Goal: Find specific fact: Find specific fact

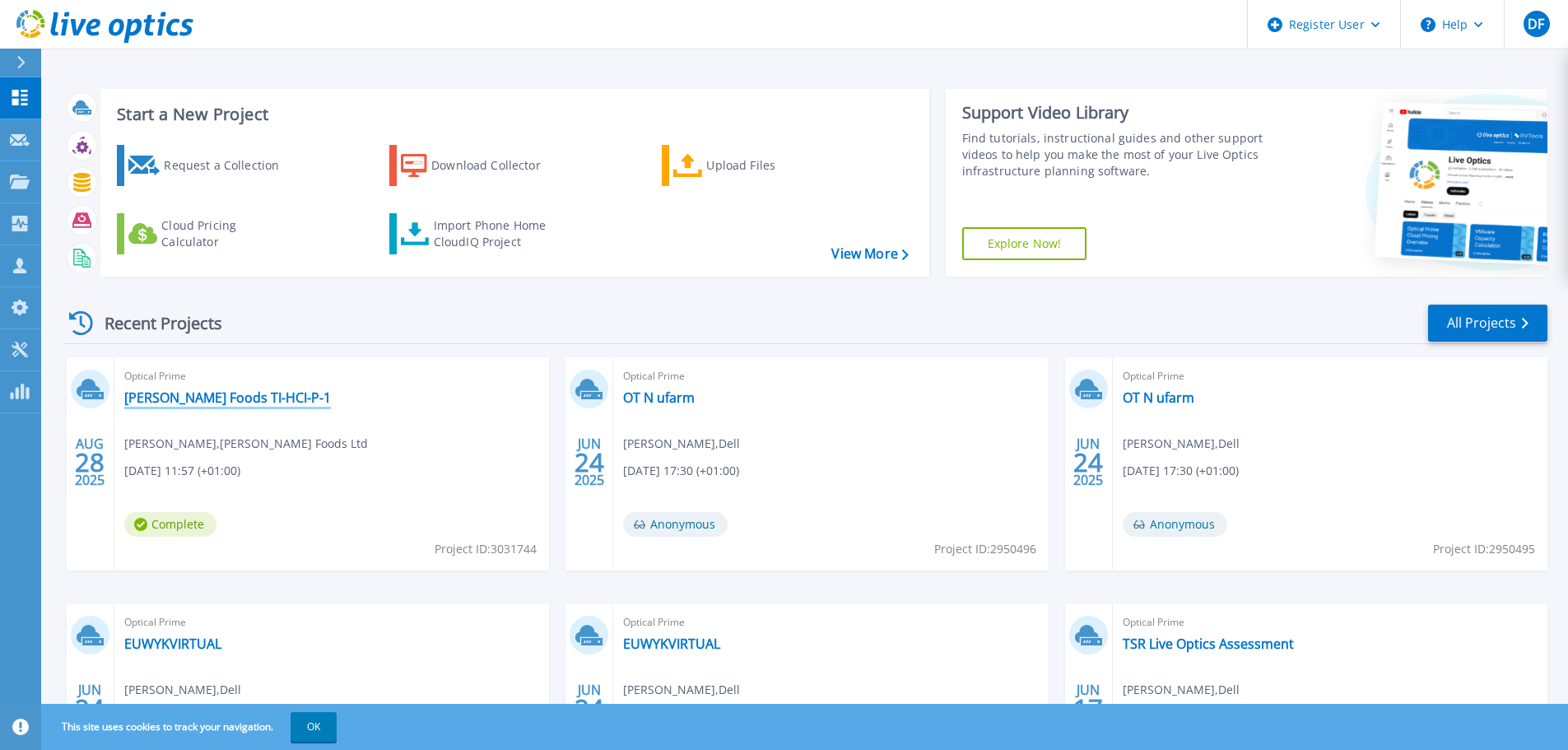
click at [168, 398] on link "[PERSON_NAME] Foods TI-HCI-P-1" at bounding box center [228, 397] width 207 height 17
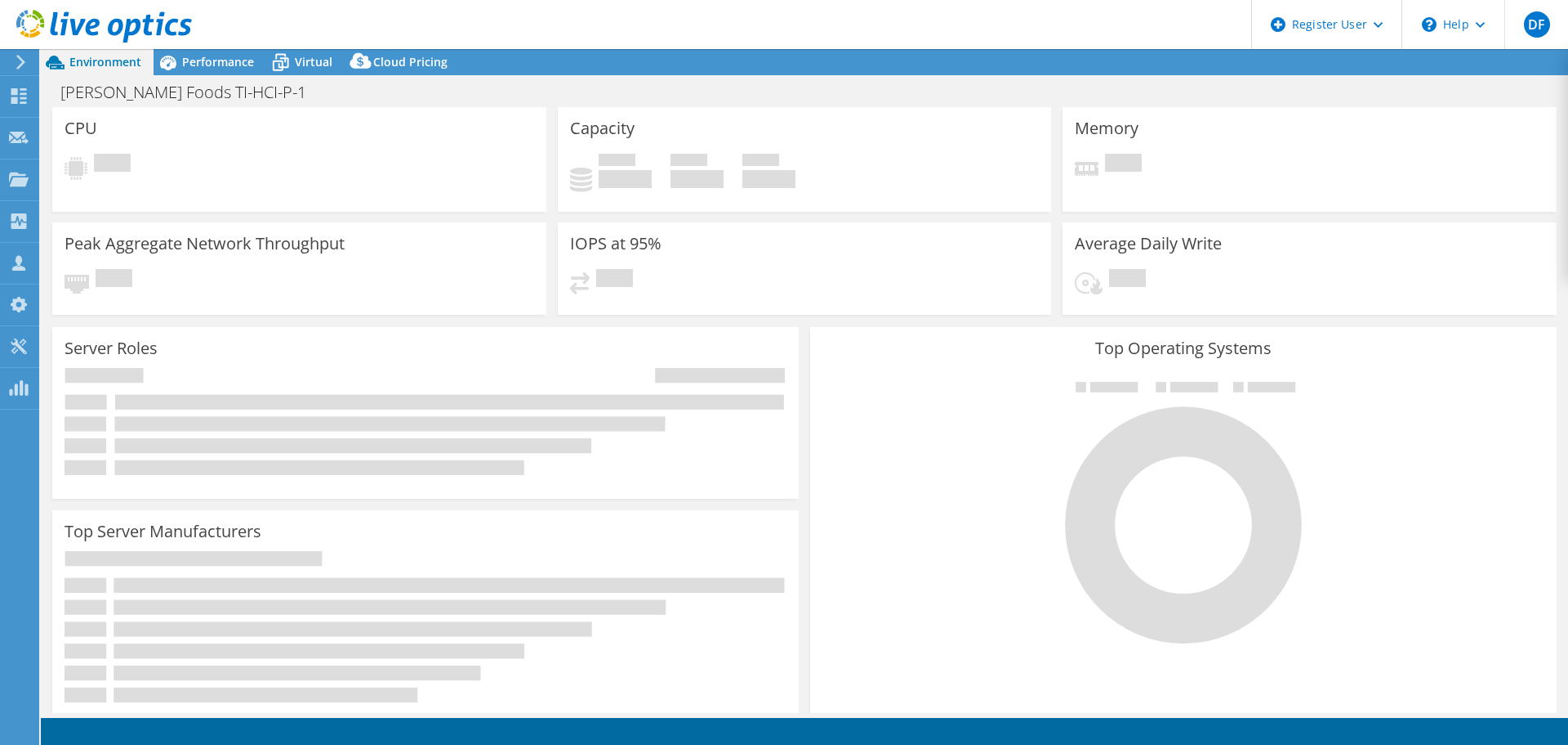
select select "USD"
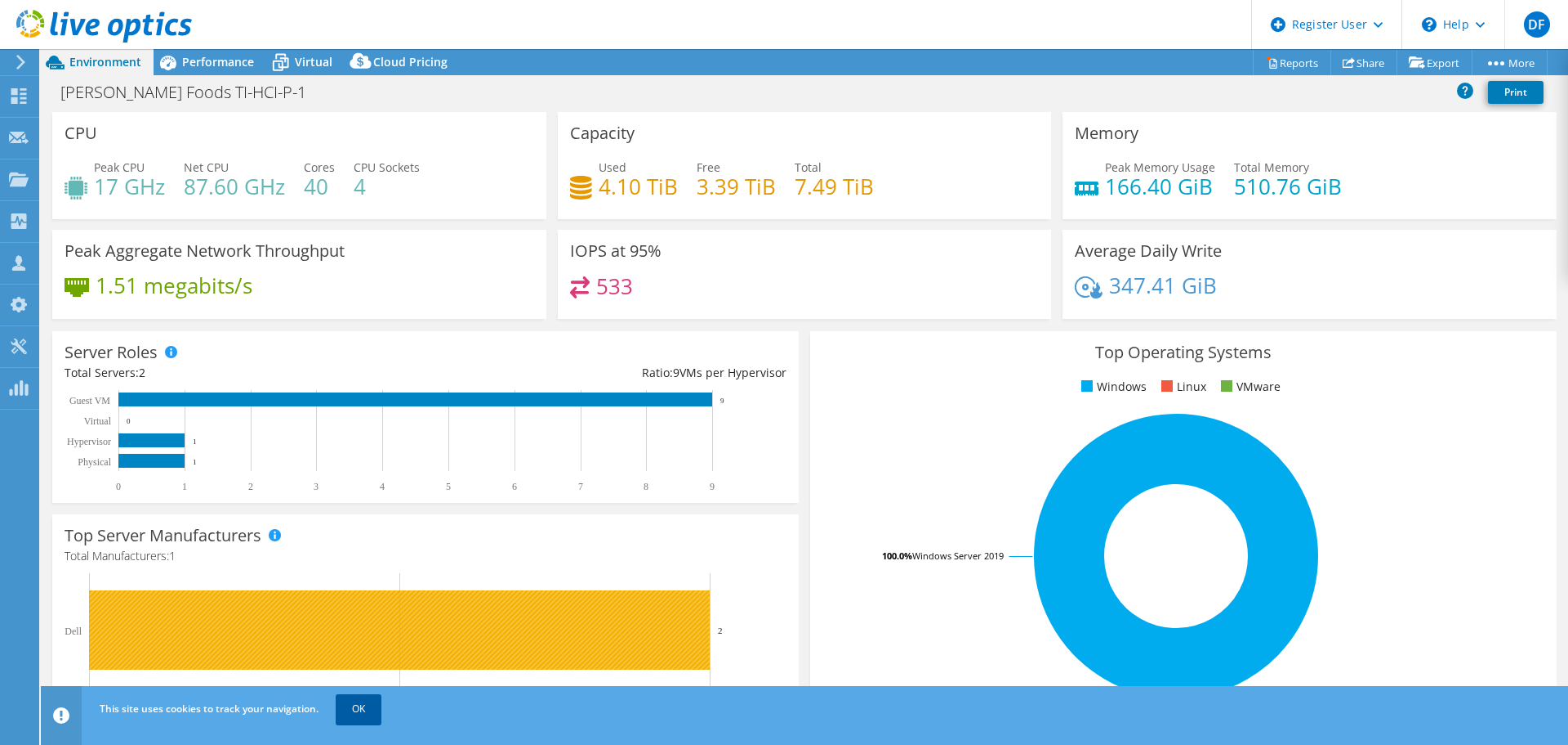
click at [368, 710] on link "OK" at bounding box center [358, 708] width 45 height 30
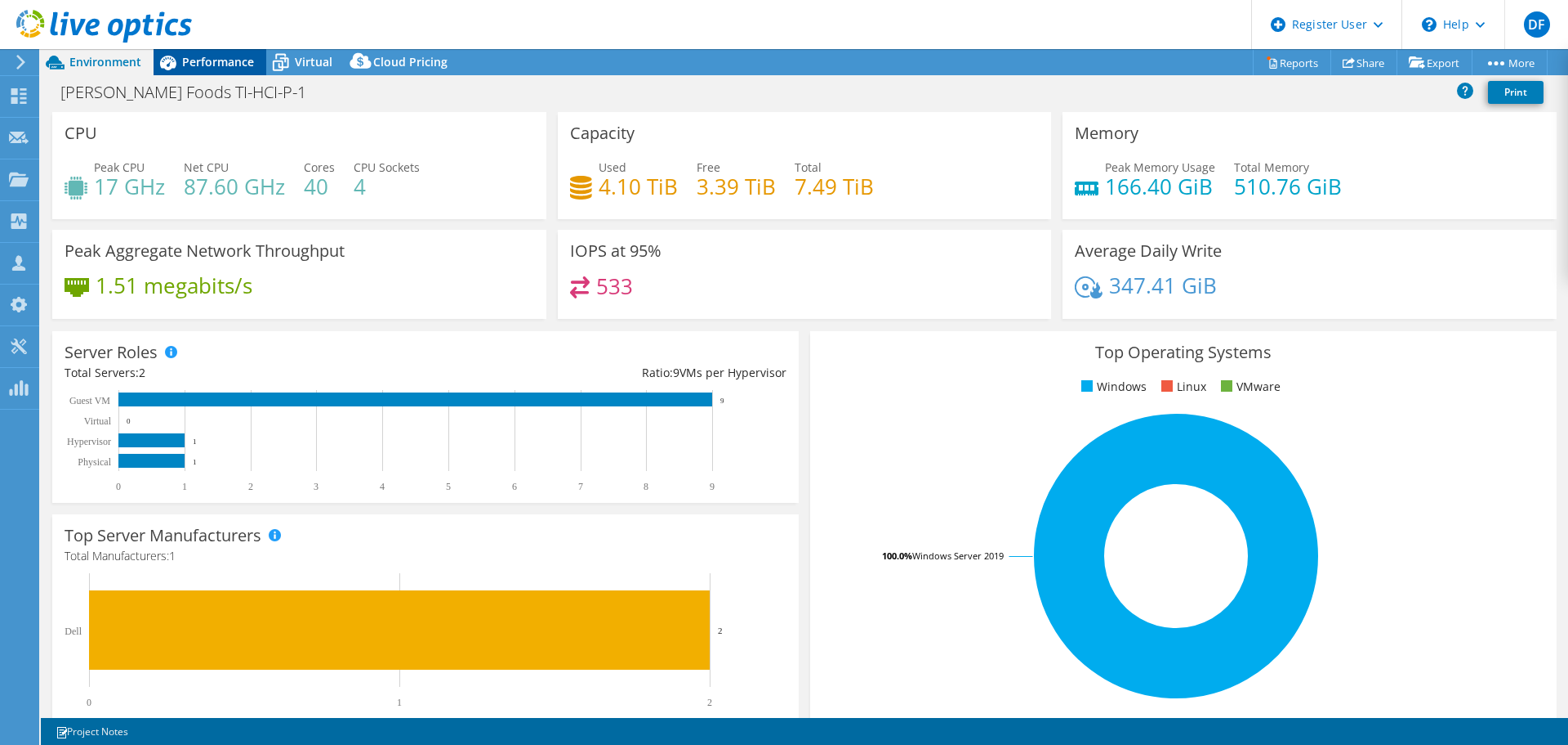
click at [229, 67] on span "Performance" at bounding box center [218, 62] width 72 height 16
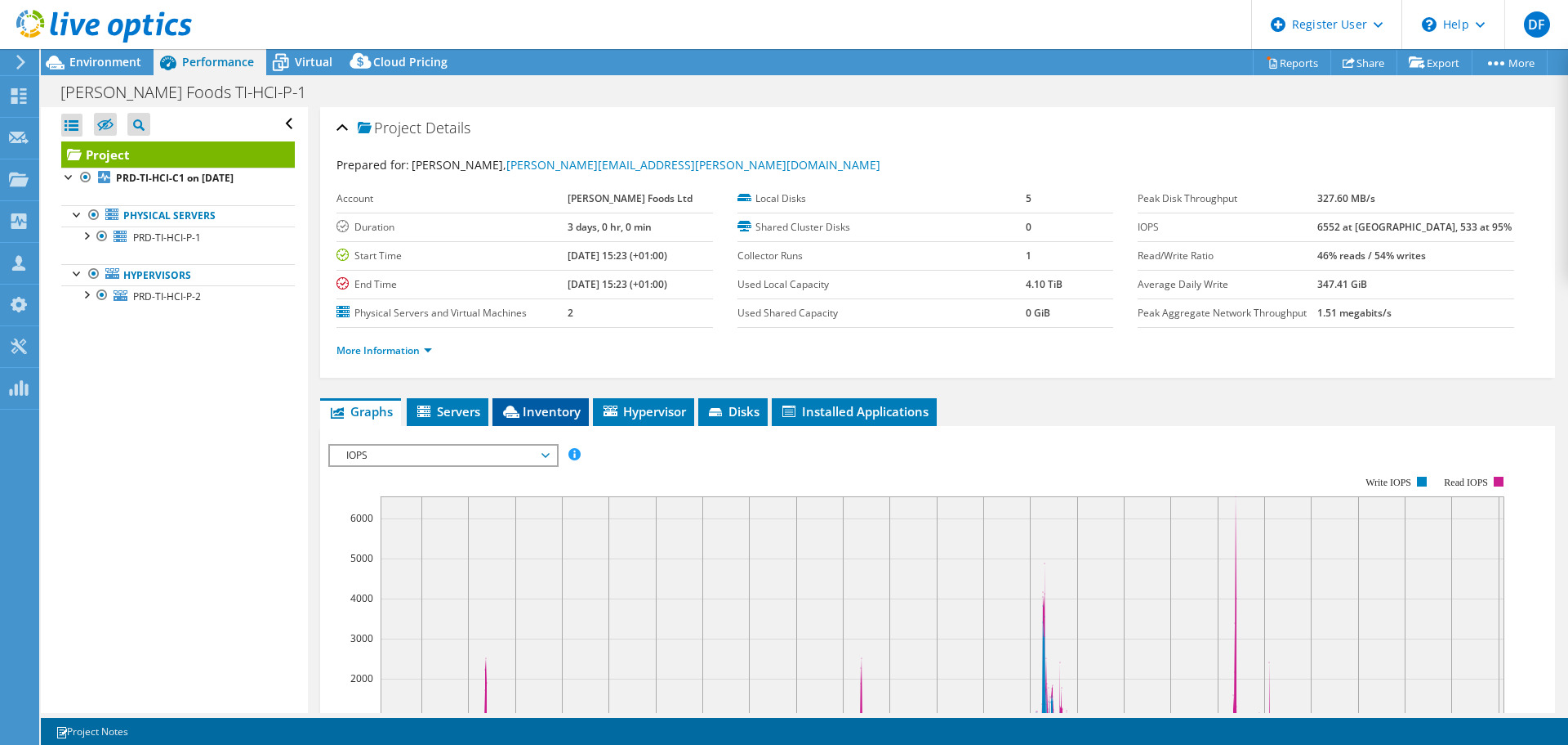
click at [540, 403] on span "Inventory" at bounding box center [540, 410] width 80 height 17
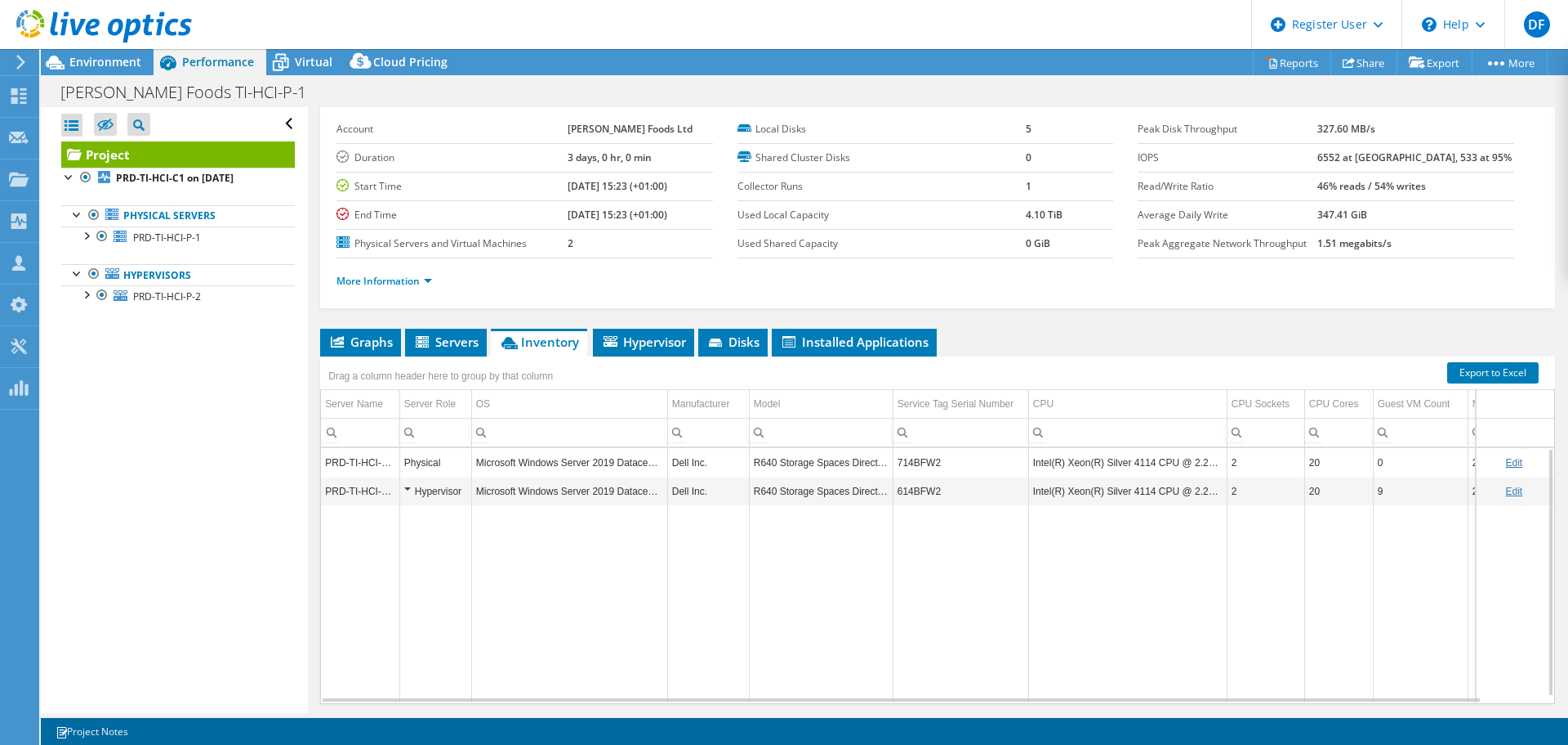
scroll to position [40, 0]
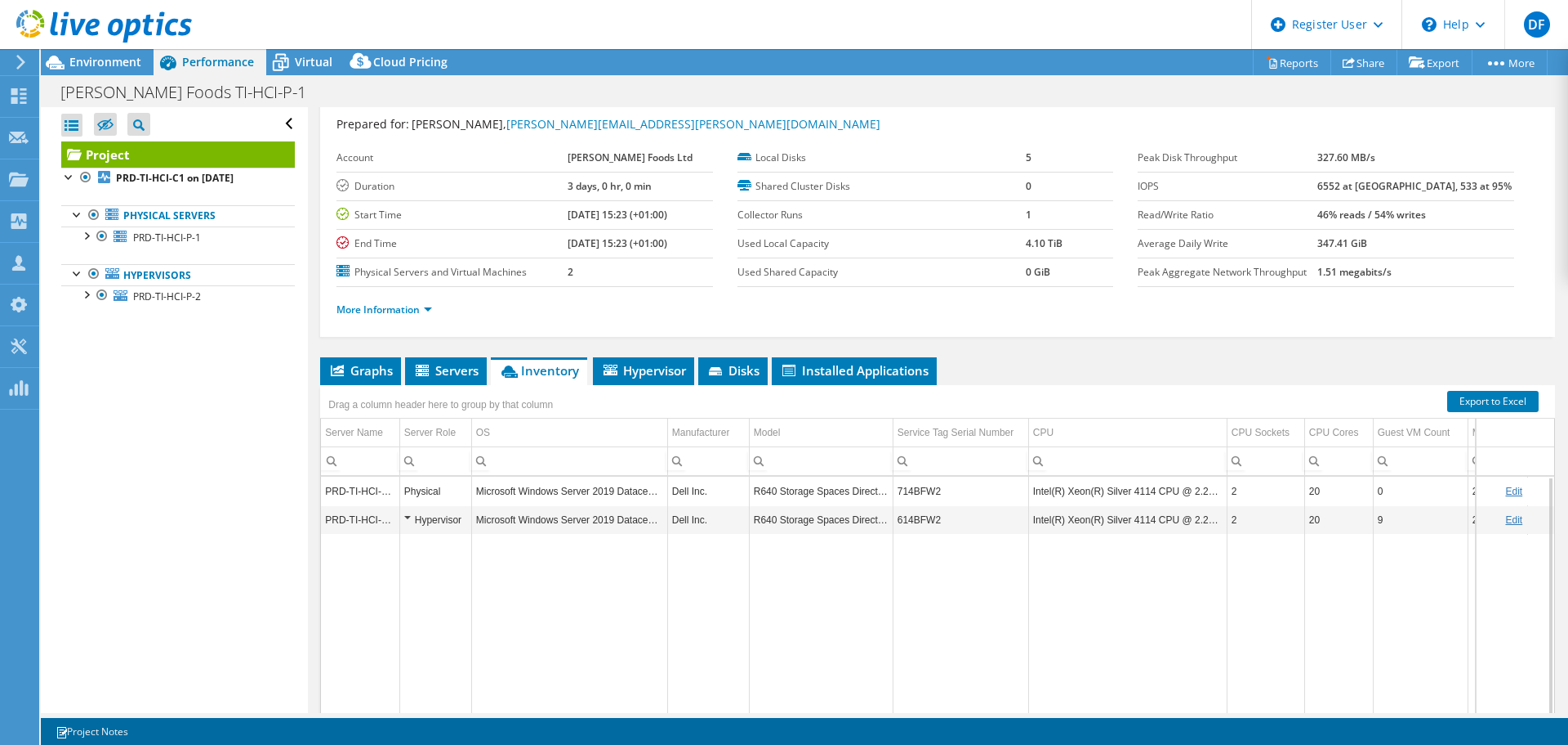
click at [925, 490] on td "714BFW2" at bounding box center [960, 490] width 135 height 29
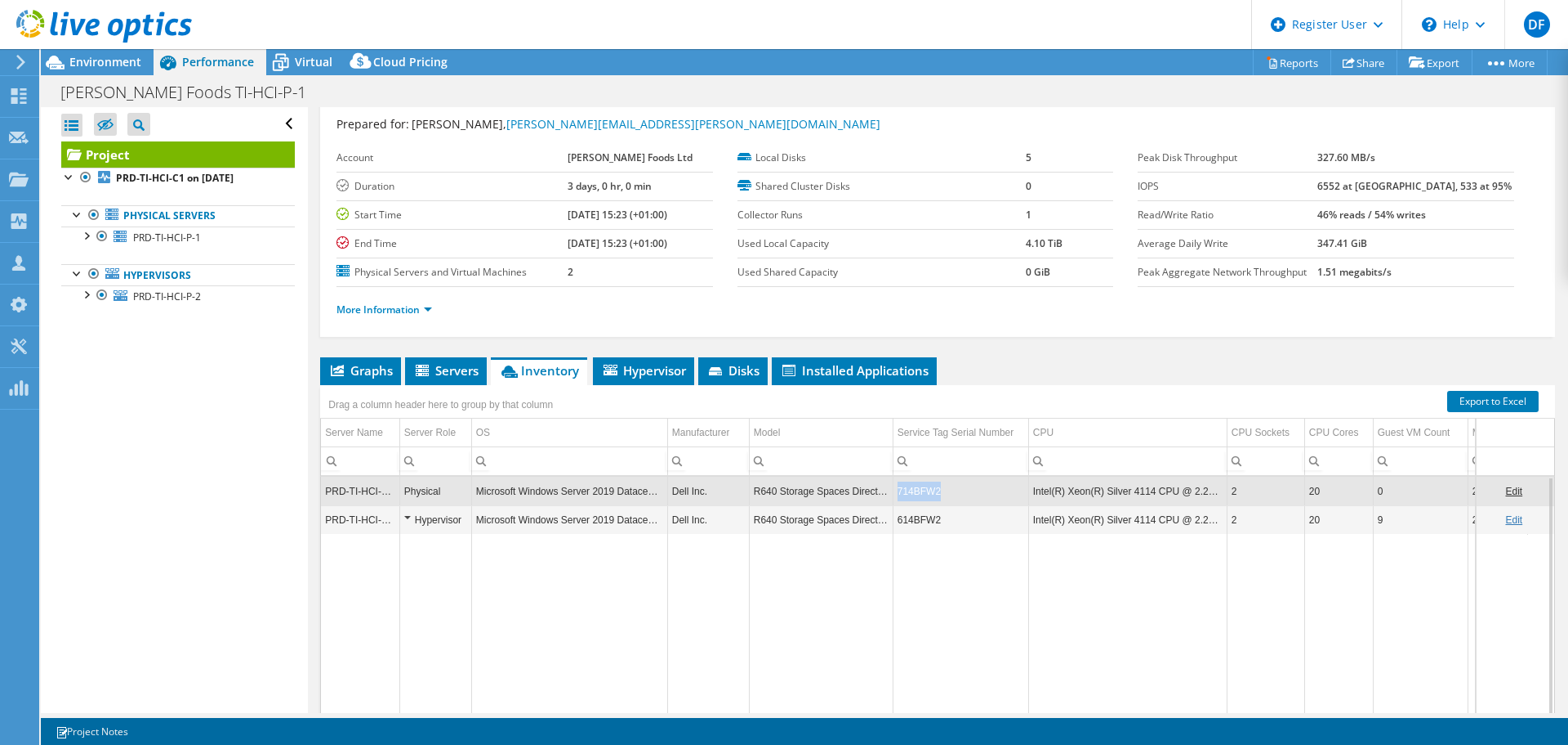
click at [925, 490] on td "714BFW2" at bounding box center [960, 490] width 135 height 29
copy td "714BFW2"
click at [914, 494] on td "714BFW2" at bounding box center [960, 490] width 135 height 29
click at [917, 493] on td "714BFW2" at bounding box center [960, 490] width 135 height 29
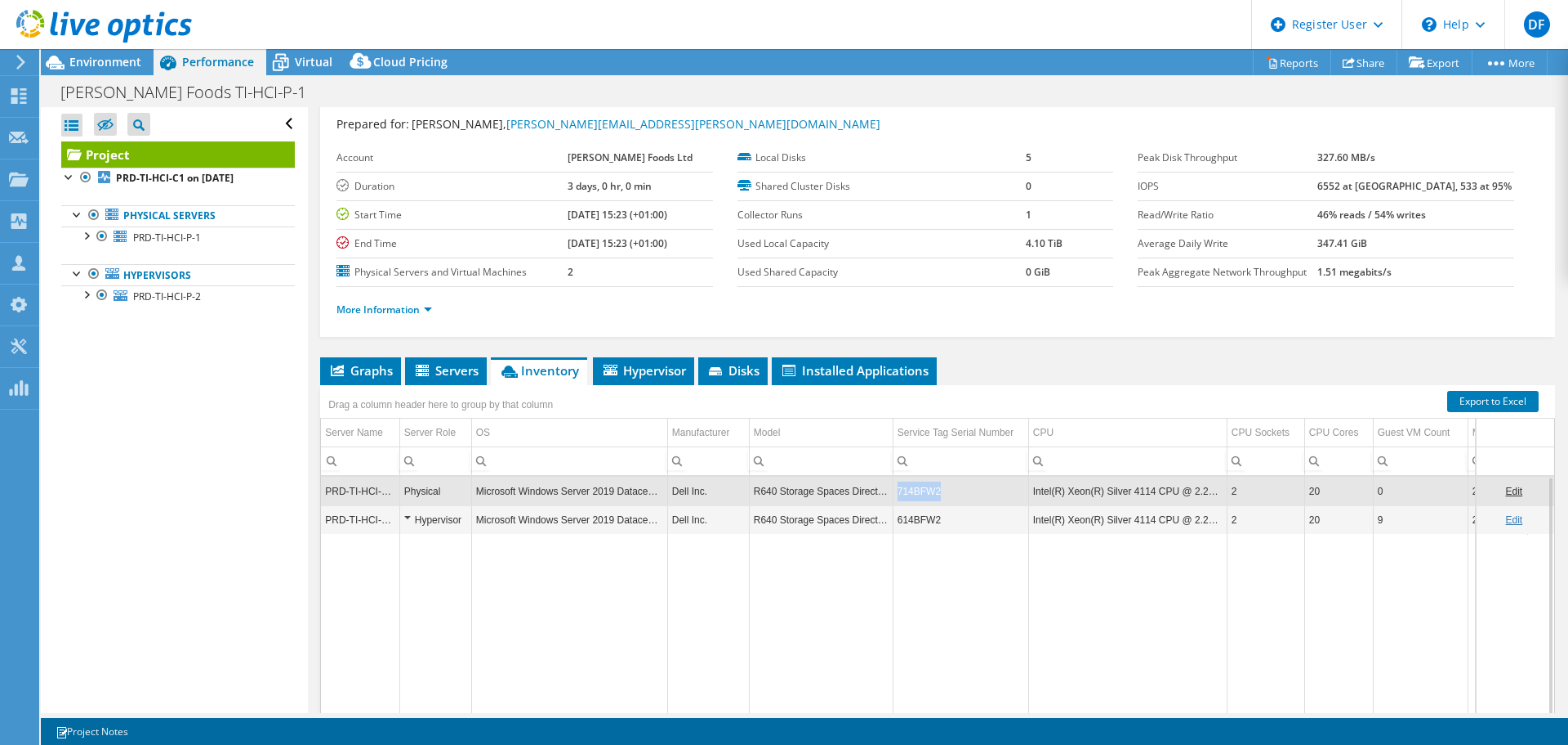
click at [917, 493] on td "714BFW2" at bounding box center [960, 490] width 135 height 29
click at [927, 493] on td "714BFW2" at bounding box center [960, 490] width 135 height 29
click at [966, 498] on td "714BFW2" at bounding box center [960, 490] width 135 height 29
click at [916, 490] on td "714BFW2" at bounding box center [960, 490] width 135 height 29
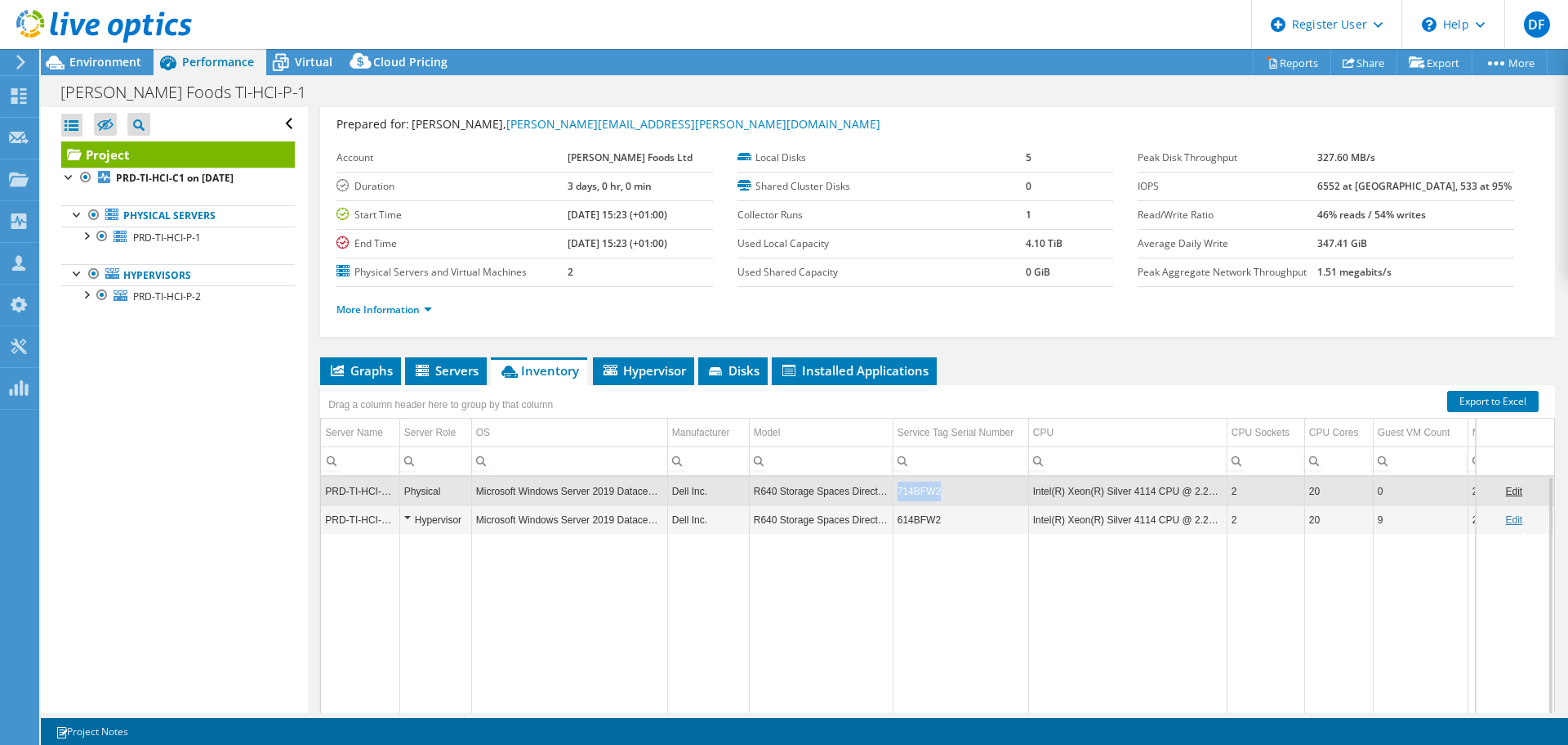
click at [916, 490] on td "714BFW2" at bounding box center [960, 490] width 135 height 29
copy td "714BFW2"
click at [916, 592] on td "Data grid" at bounding box center [960, 633] width 135 height 197
click at [921, 496] on td "714BFW2" at bounding box center [960, 490] width 135 height 29
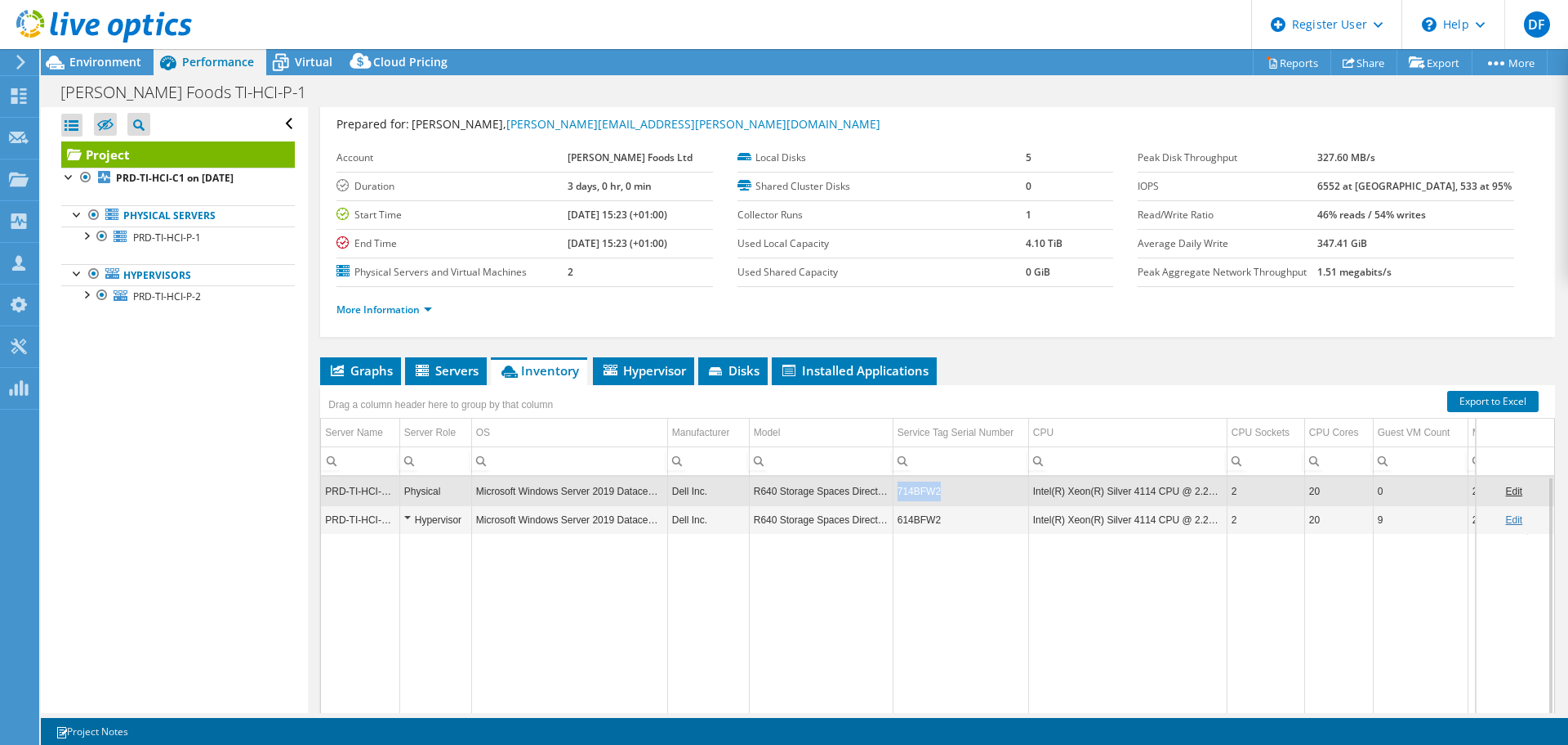
copy td "714BFW2"
drag, startPoint x: 107, startPoint y: 59, endPoint x: 104, endPoint y: 132, distance: 73.1
click at [107, 59] on span "Environment" at bounding box center [105, 62] width 72 height 16
